Goal: Information Seeking & Learning: Learn about a topic

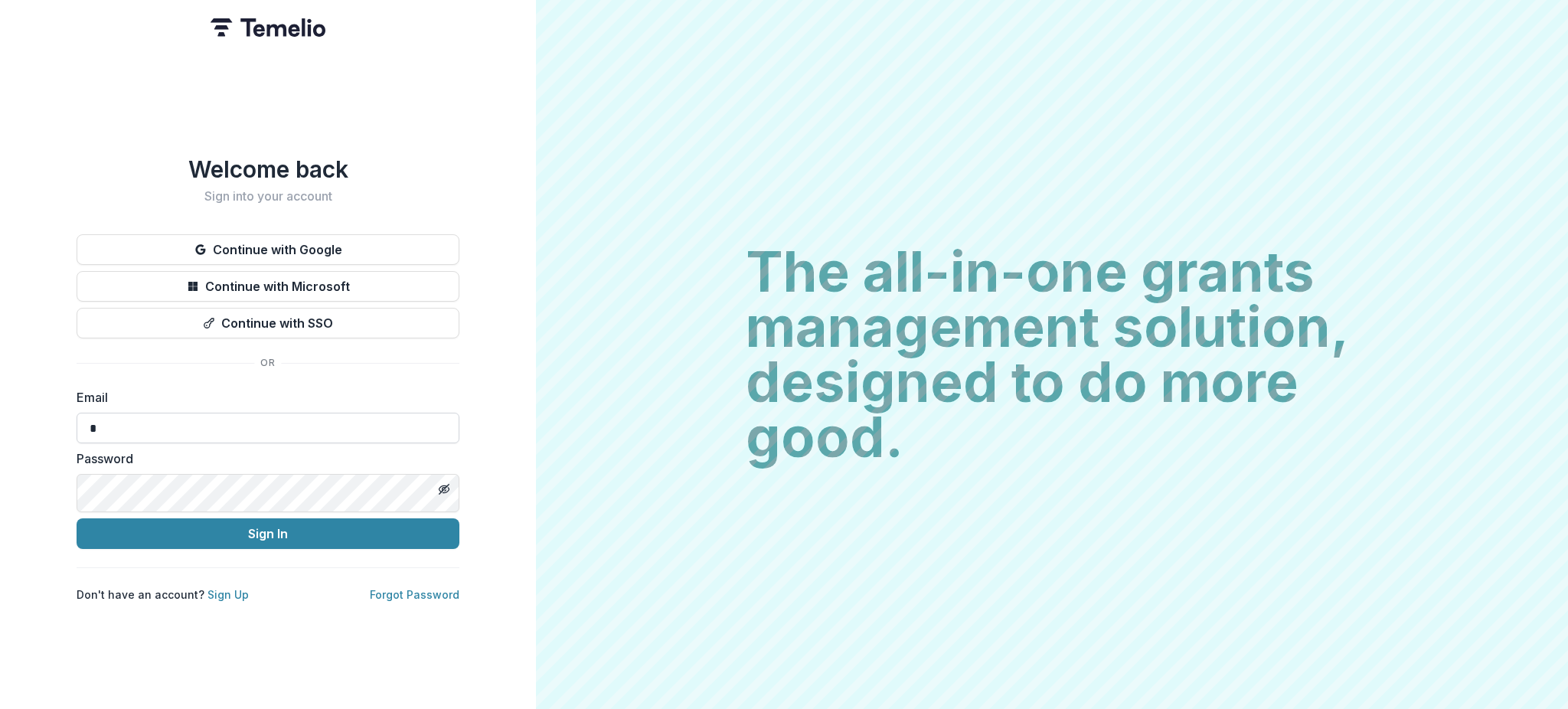
type input "**********"
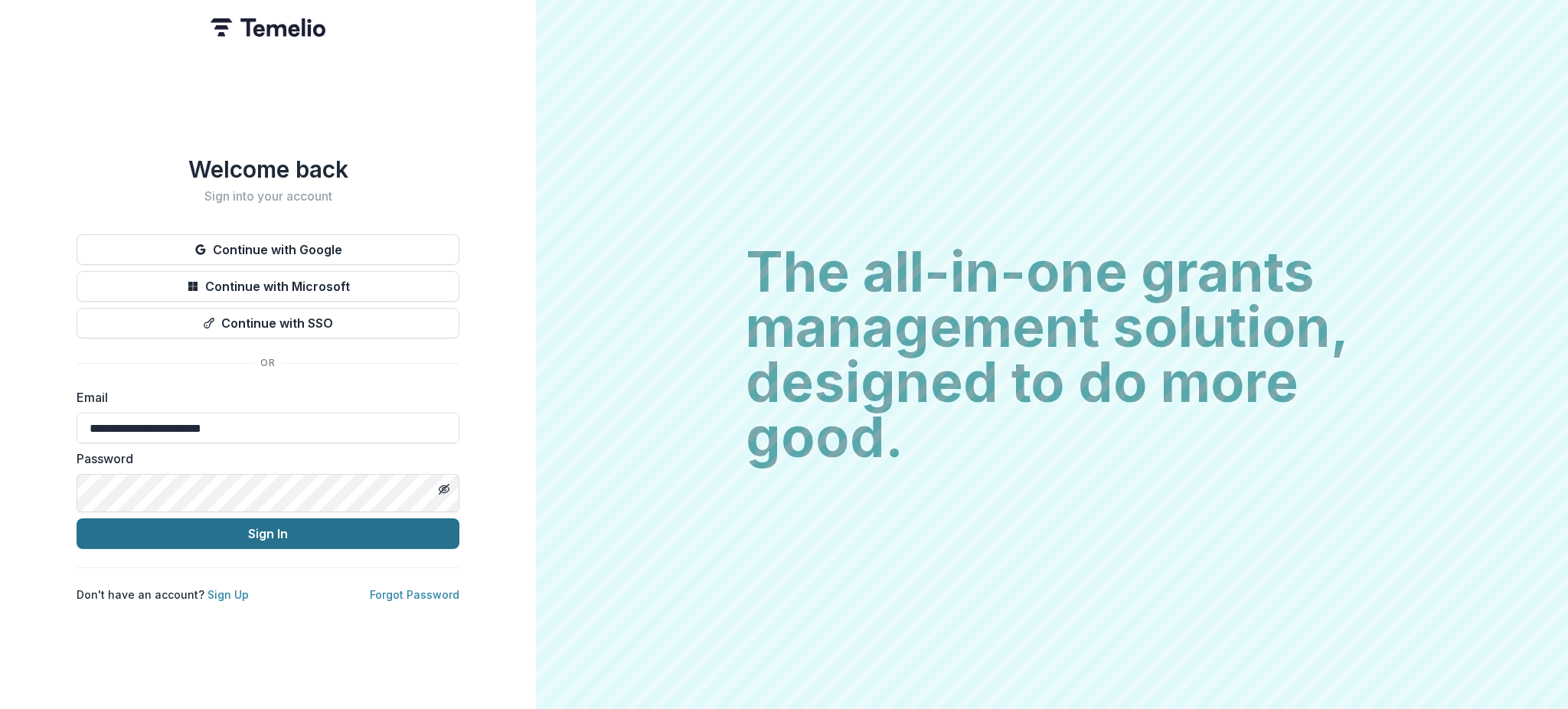
click at [128, 549] on button "Sign In" at bounding box center [268, 534] width 383 height 31
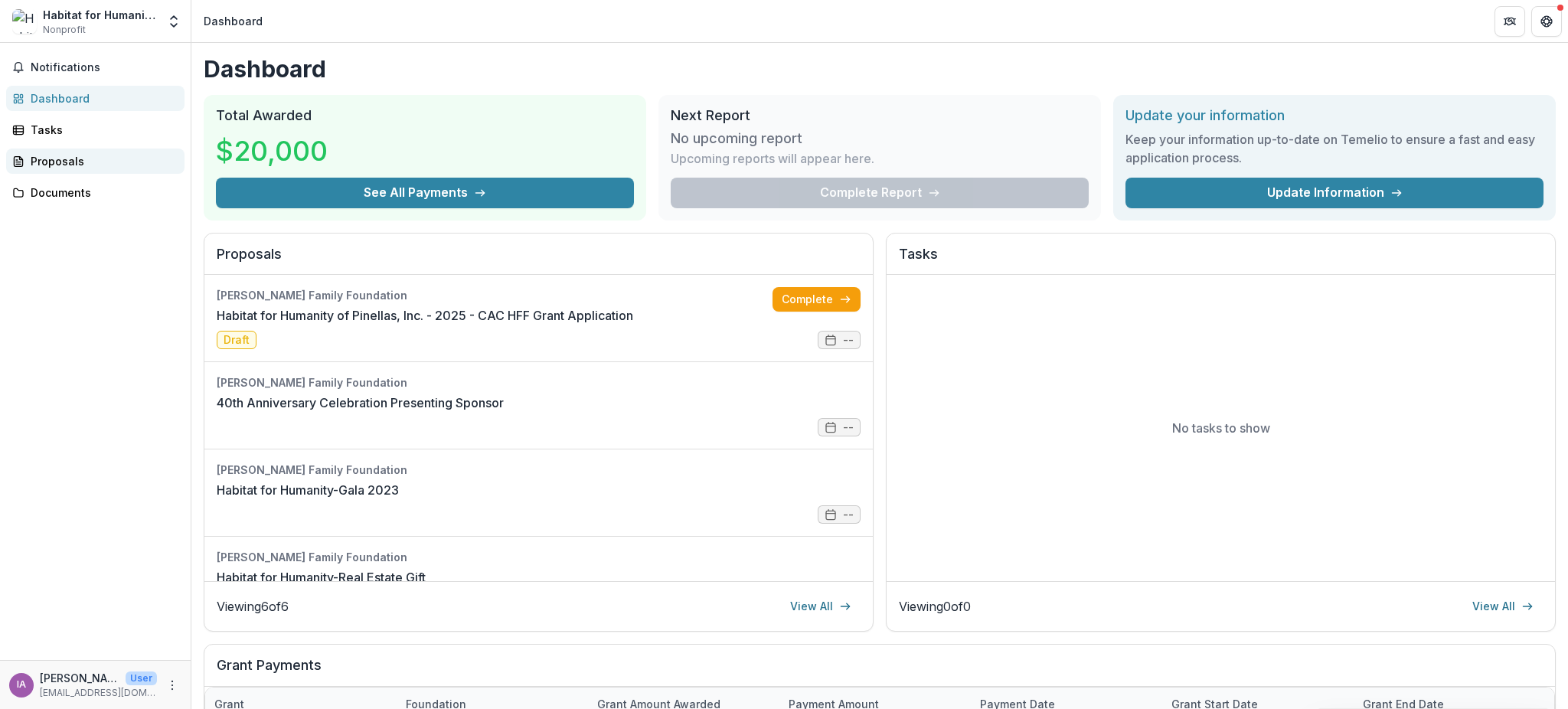
click at [81, 169] on div "Proposals" at bounding box center [101, 161] width 142 height 16
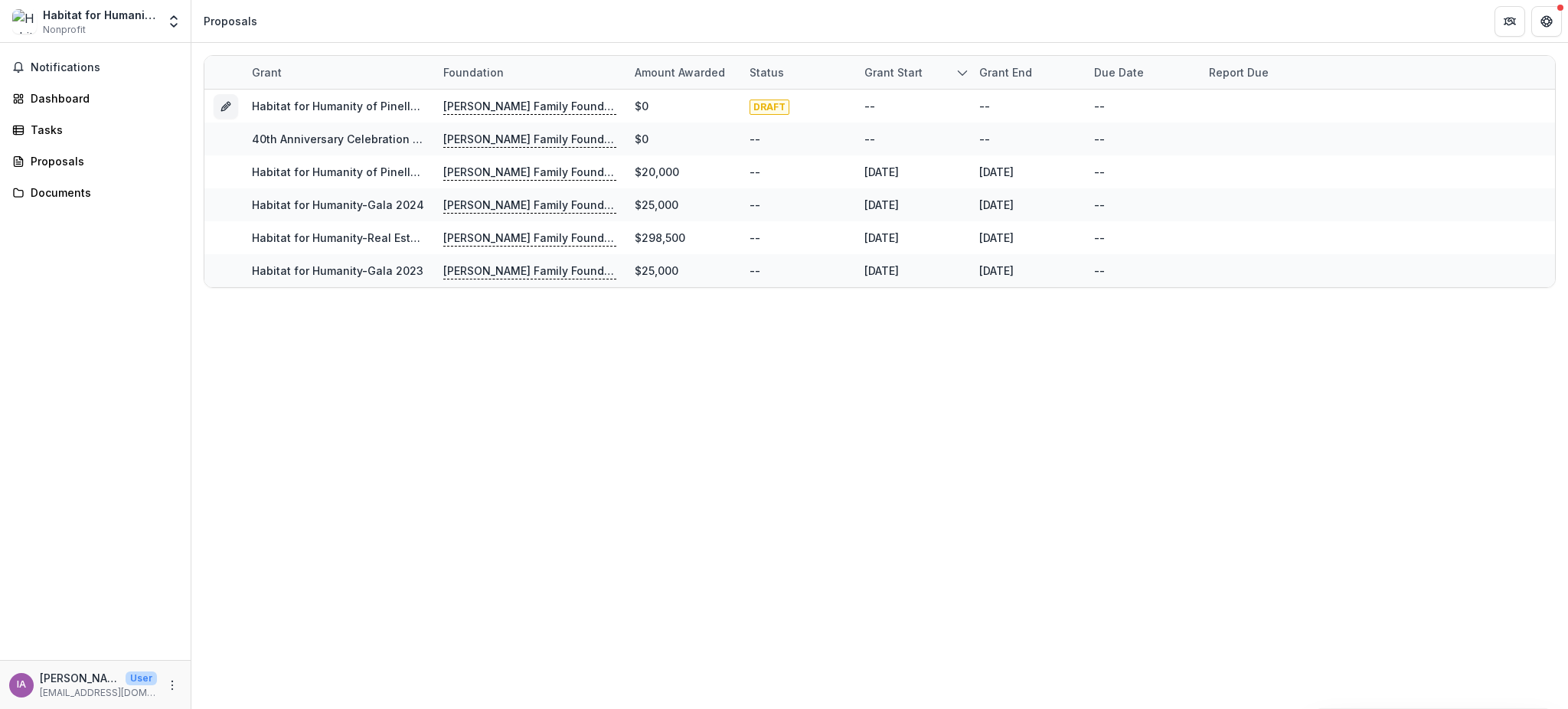
click at [434, 451] on div "Grant Foundation Amount awarded Status Grant start Grant end Due Date Report Du…" at bounding box center [879, 375] width 1377 height 666
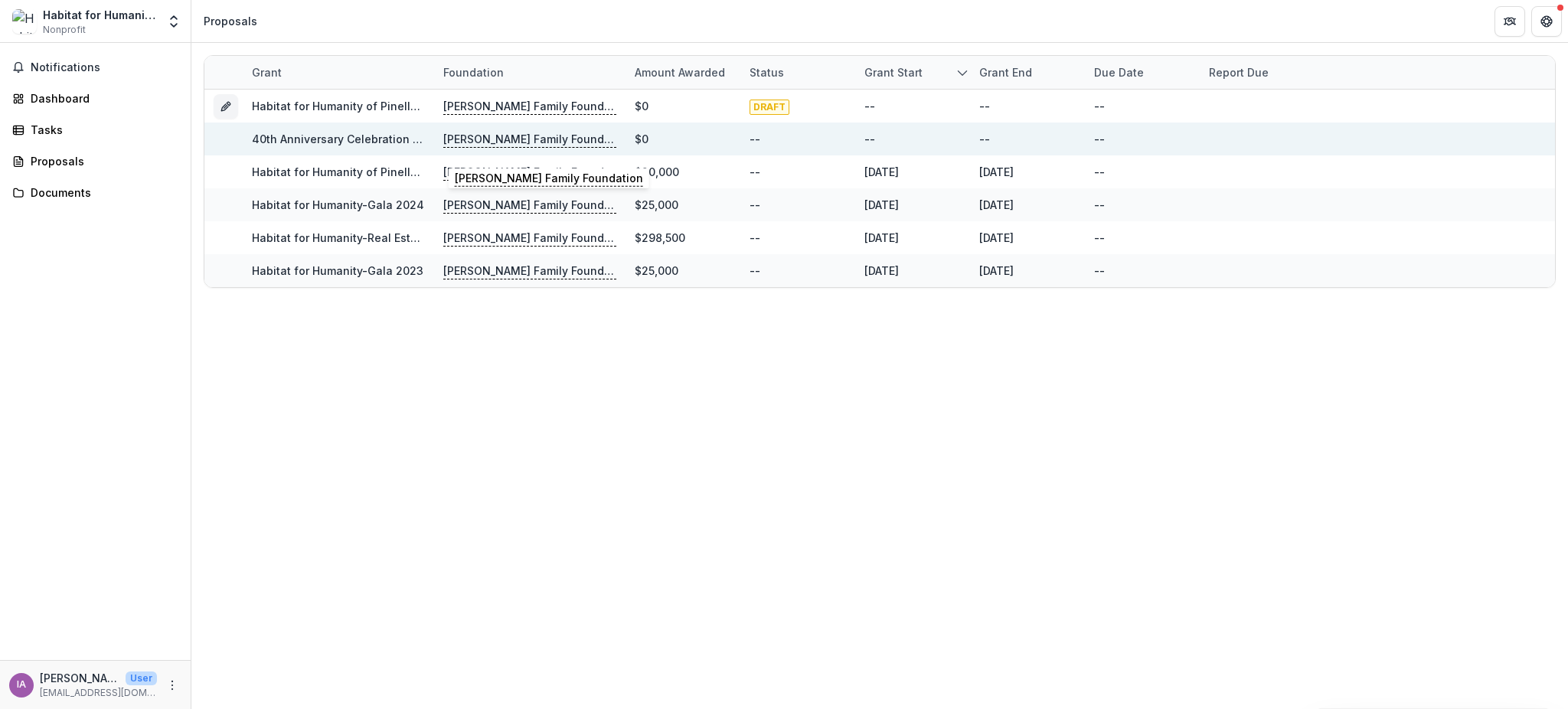
click at [540, 142] on p "[PERSON_NAME] Family Foundation" at bounding box center [529, 139] width 173 height 17
click at [281, 145] on link "40th Anniversary Celebration Presenting Sponsor" at bounding box center [384, 139] width 266 height 13
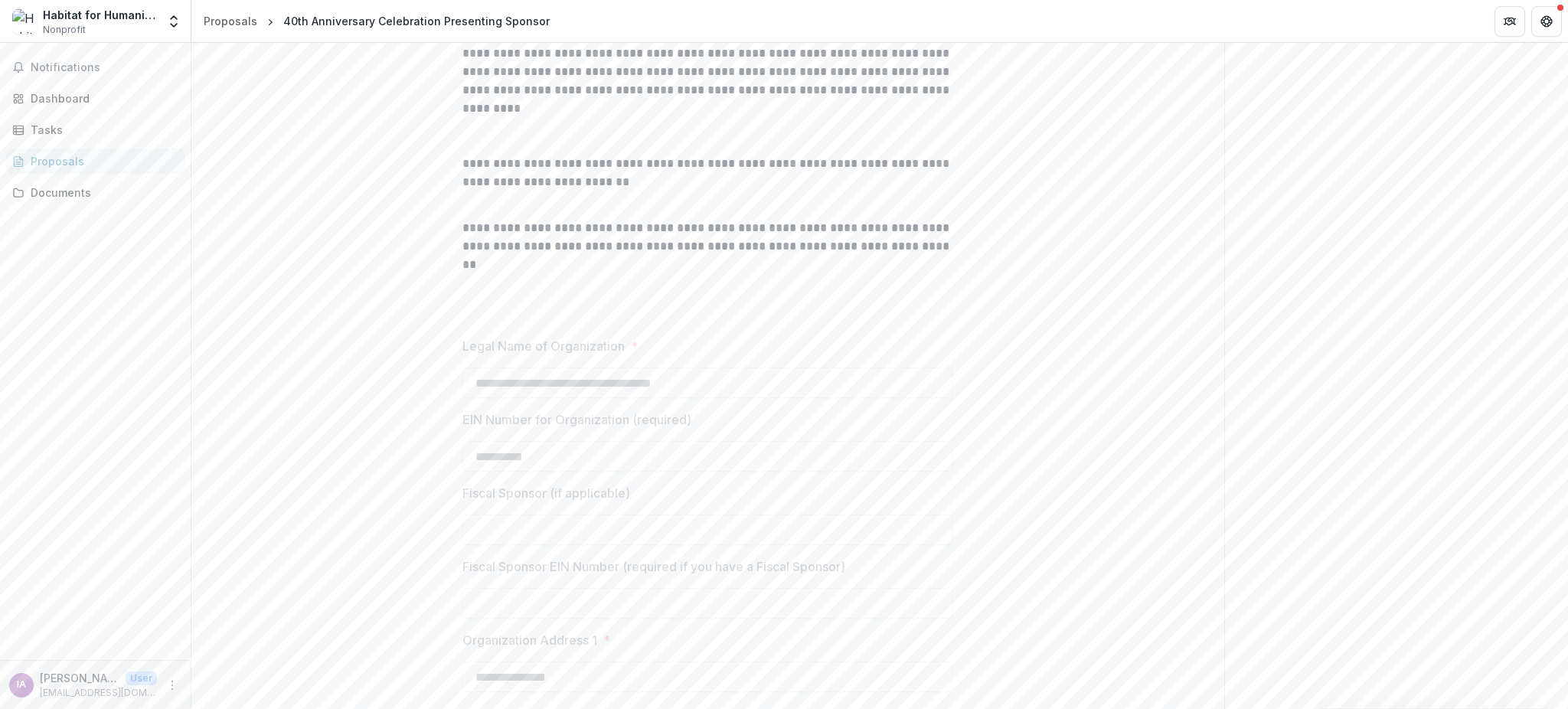
scroll to position [1412, 0]
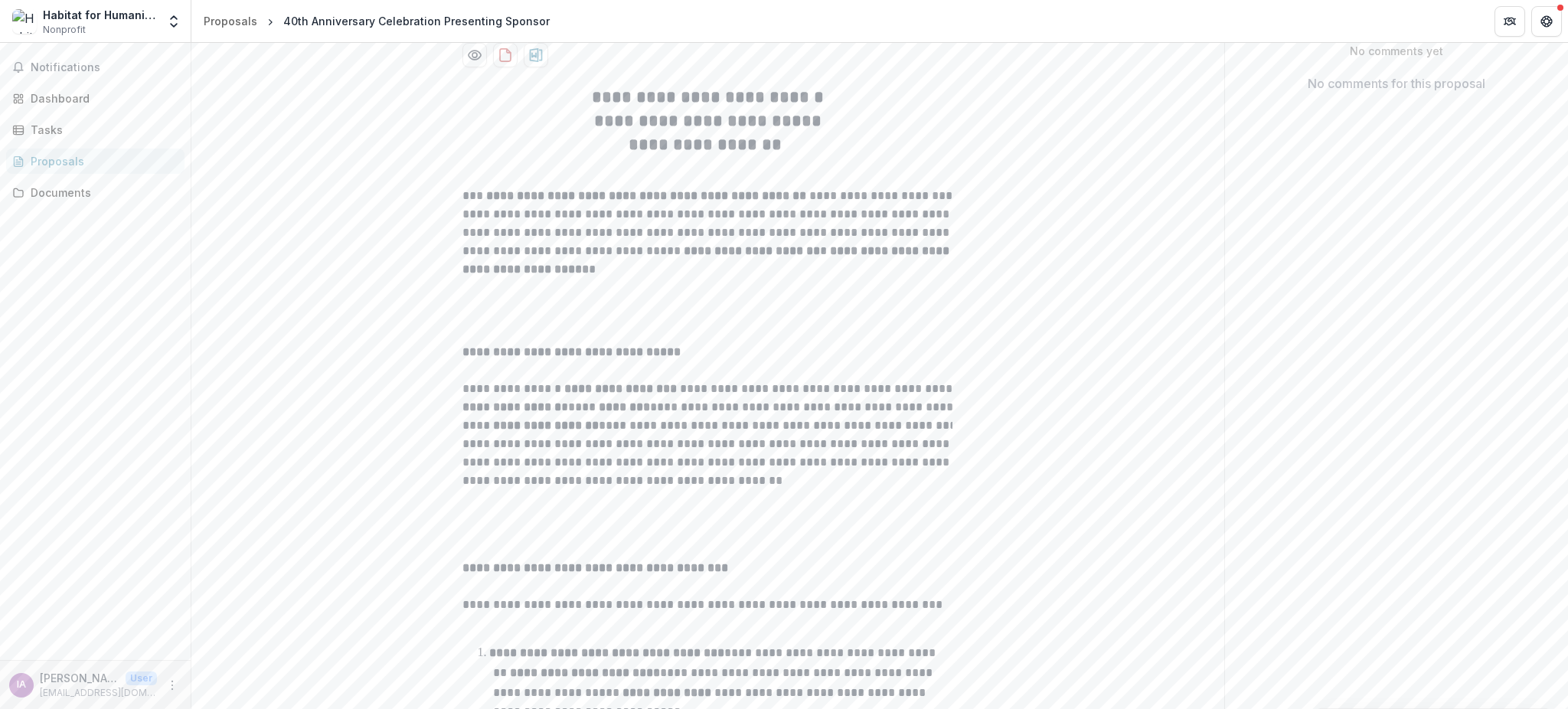
scroll to position [0, 0]
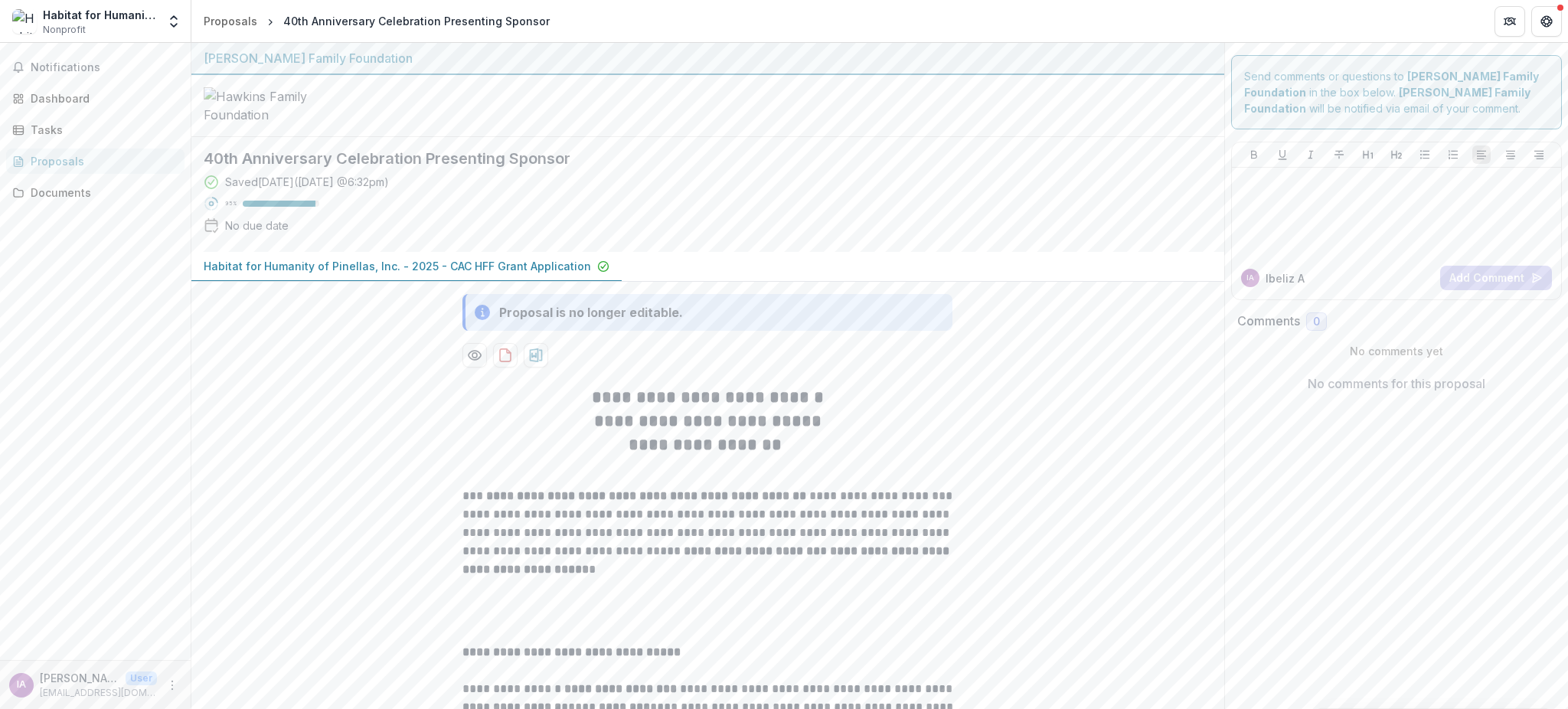
click at [1194, 281] on div "Habitat for Humanity of Pinellas, Inc. - 2025 - CAC HFF Grant Application" at bounding box center [707, 266] width 1033 height 30
click at [251, 21] on div "Proposals" at bounding box center [230, 20] width 54 height 16
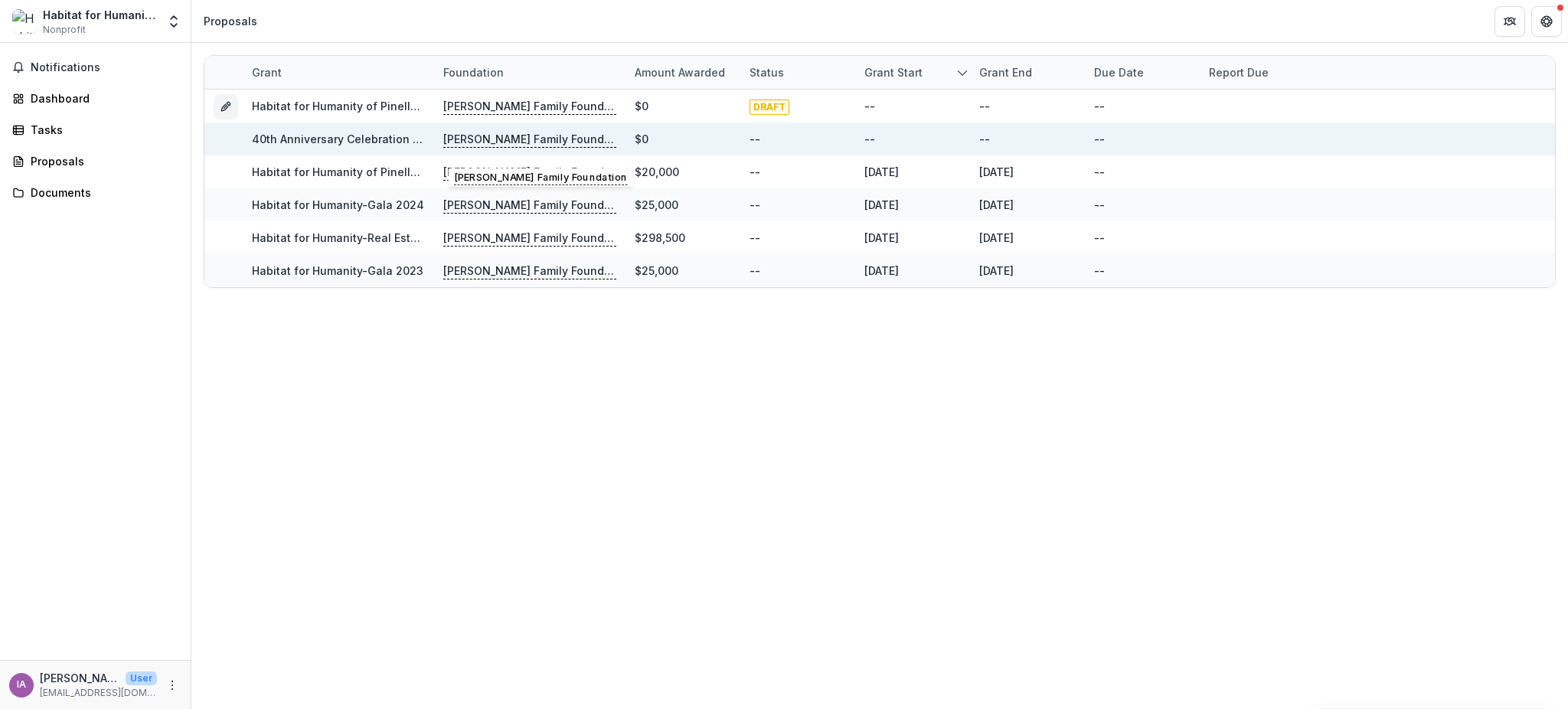
click at [469, 148] on p "[PERSON_NAME] Family Foundation" at bounding box center [529, 139] width 173 height 17
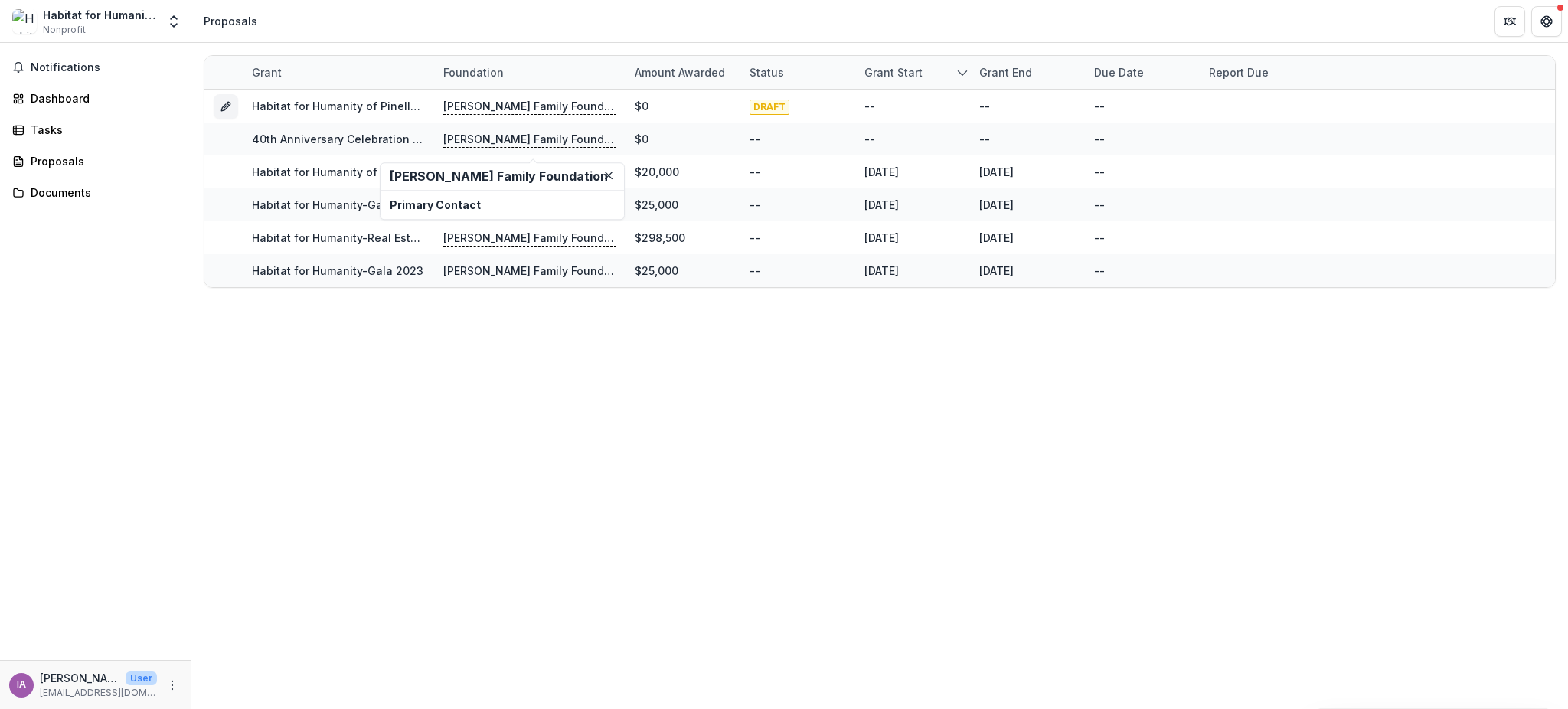
click at [415, 170] on h2 "[PERSON_NAME] Family Foundation" at bounding box center [502, 176] width 225 height 14
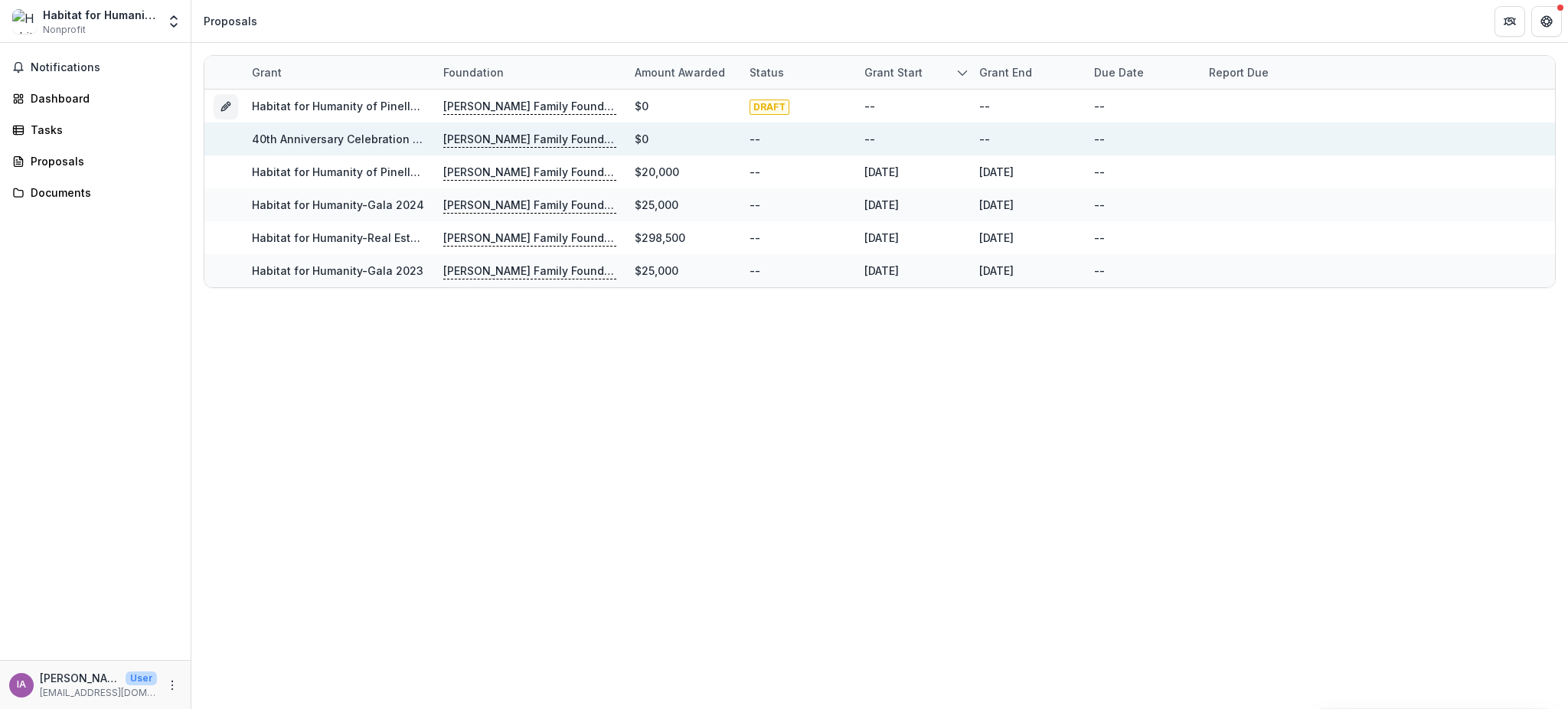
click at [345, 140] on link "40th Anniversary Celebration Presenting Sponsor" at bounding box center [384, 139] width 266 height 13
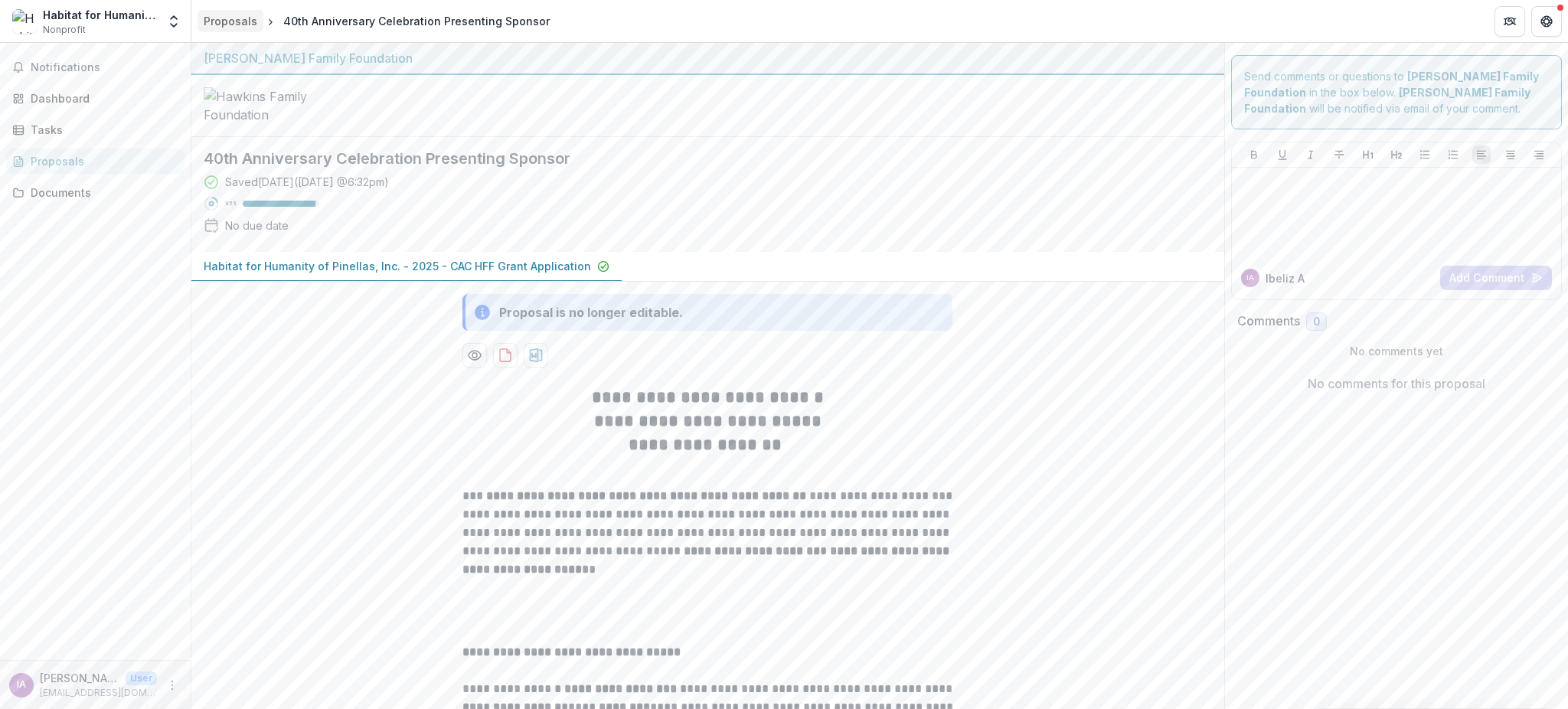
click at [239, 24] on div "Proposals" at bounding box center [230, 20] width 54 height 16
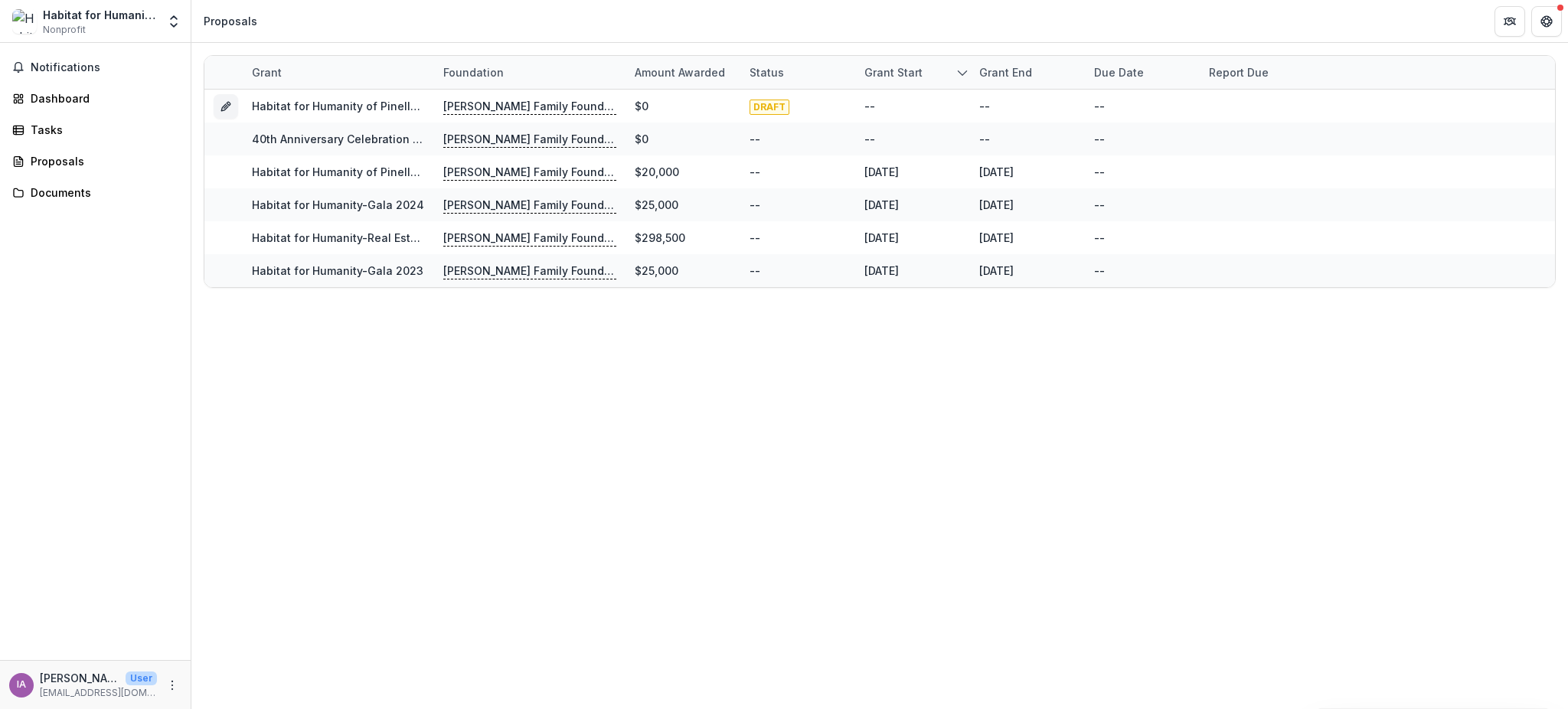
click at [352, 485] on div "Grant Foundation Amount awarded Status Grant start Grant end Due Date Report Du…" at bounding box center [879, 375] width 1377 height 666
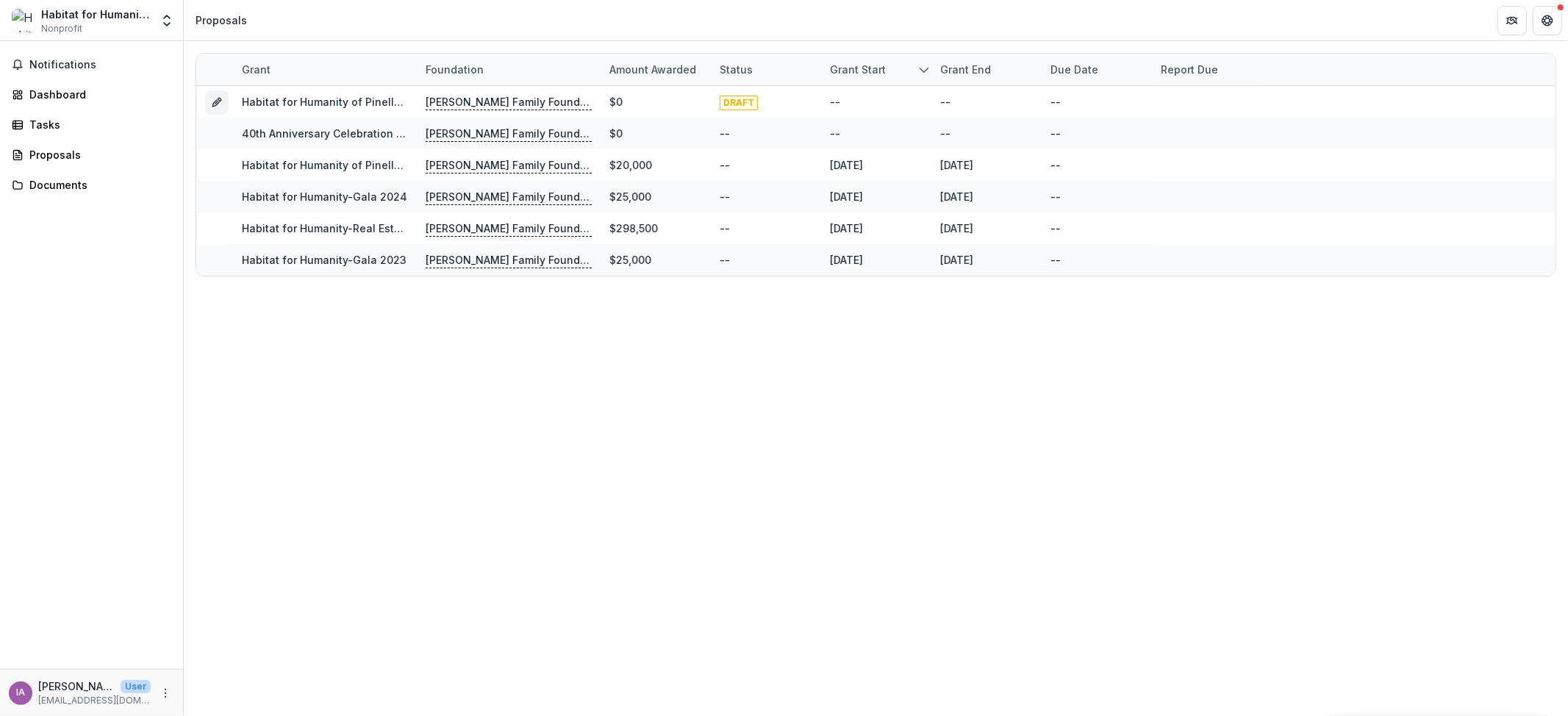
click at [902, 391] on div "Grant Foundation Amount awarded Status Grant start Grant end Due Date Report Du…" at bounding box center [875, 378] width 1384 height 674
click at [176, 340] on div "Notifications Dashboard Tasks Proposals Documents" at bounding box center [91, 354] width 183 height 628
